Goal: Transaction & Acquisition: Purchase product/service

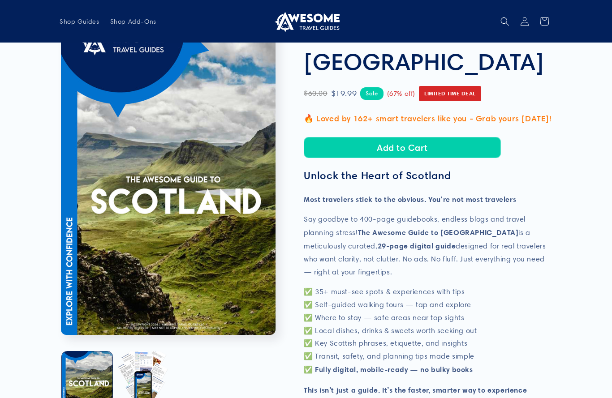
scroll to position [52, 0]
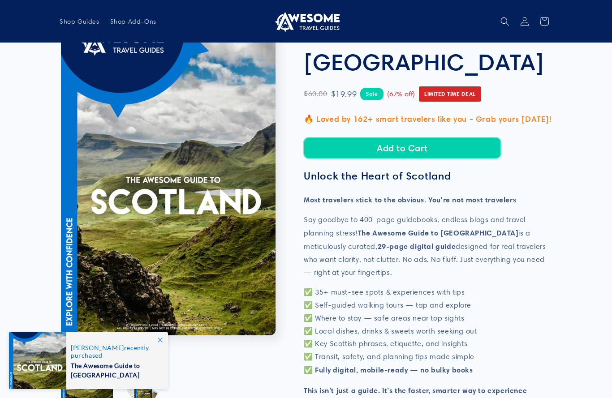
click at [473, 138] on button "Add to Cart" at bounding box center [402, 147] width 197 height 21
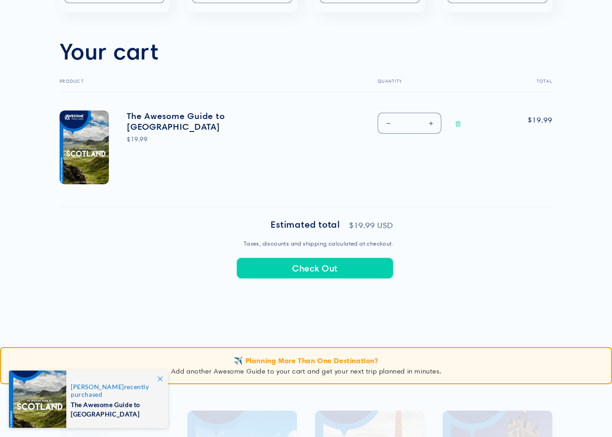
scroll to position [261, 0]
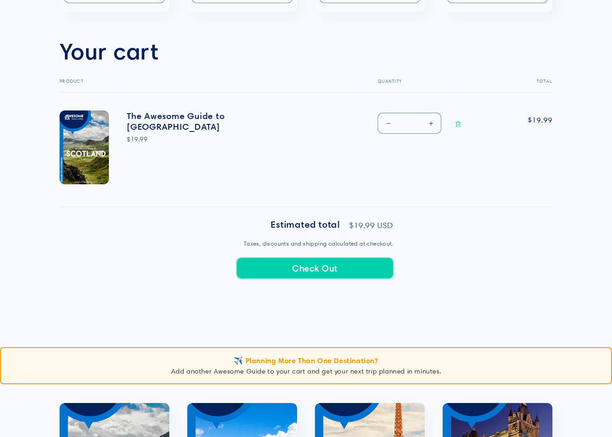
click at [364, 266] on button "Check Out" at bounding box center [314, 268] width 157 height 21
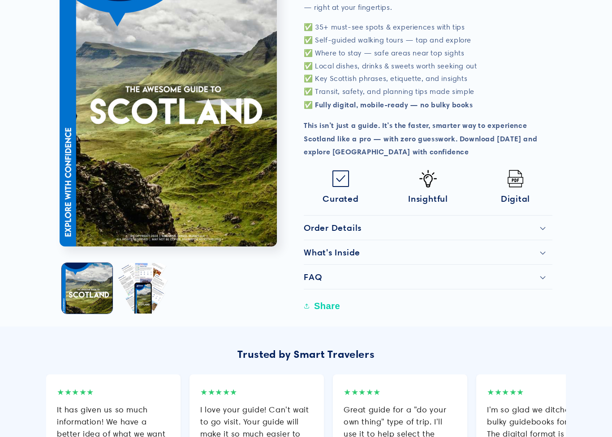
scroll to position [367, 0]
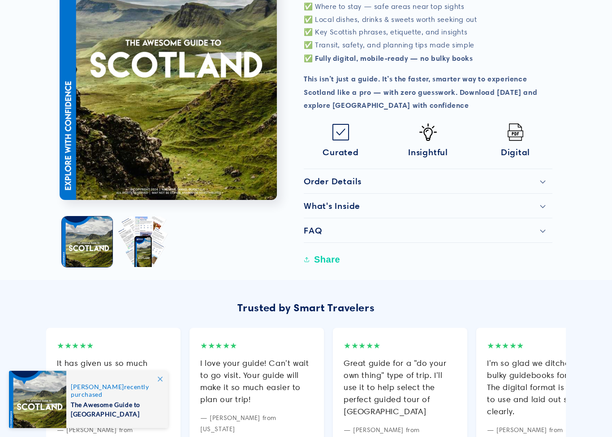
click at [513, 127] on img at bounding box center [514, 132] width 17 height 17
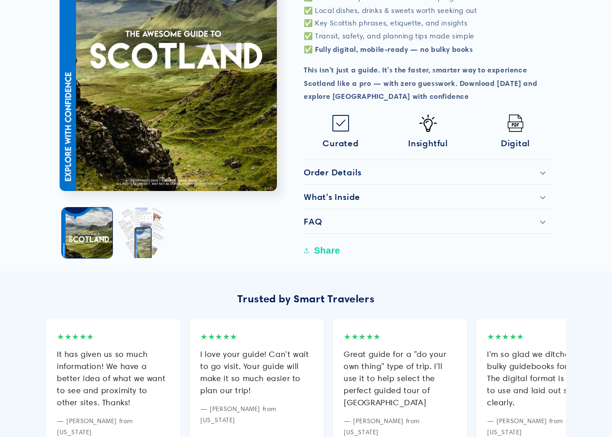
click at [146, 217] on button "Load image 2 in gallery view" at bounding box center [142, 233] width 51 height 51
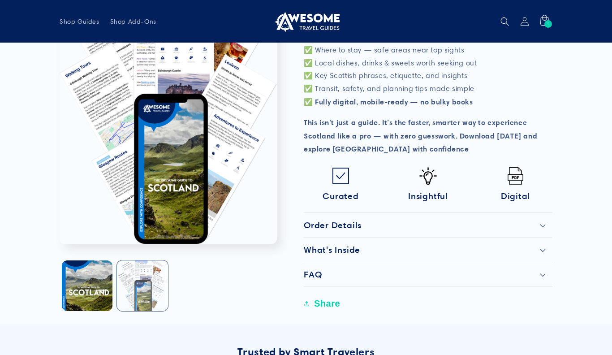
scroll to position [323, 0]
